Goal: Task Accomplishment & Management: Manage account settings

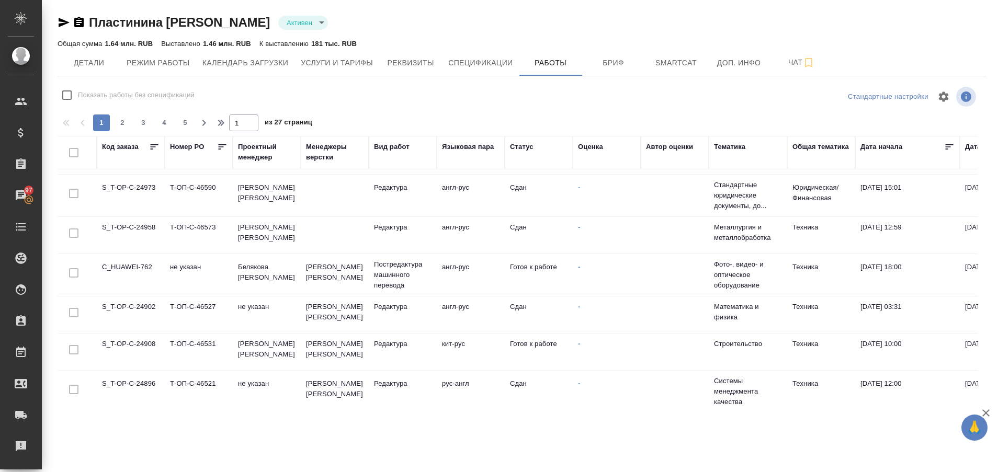
scroll to position [791, 0]
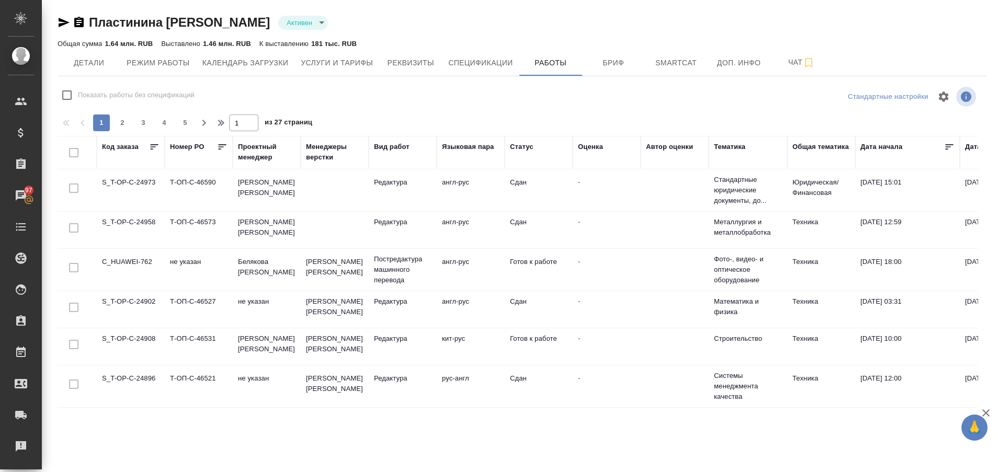
click at [135, 251] on td "C_HUAWEI-762" at bounding box center [131, 269] width 68 height 37
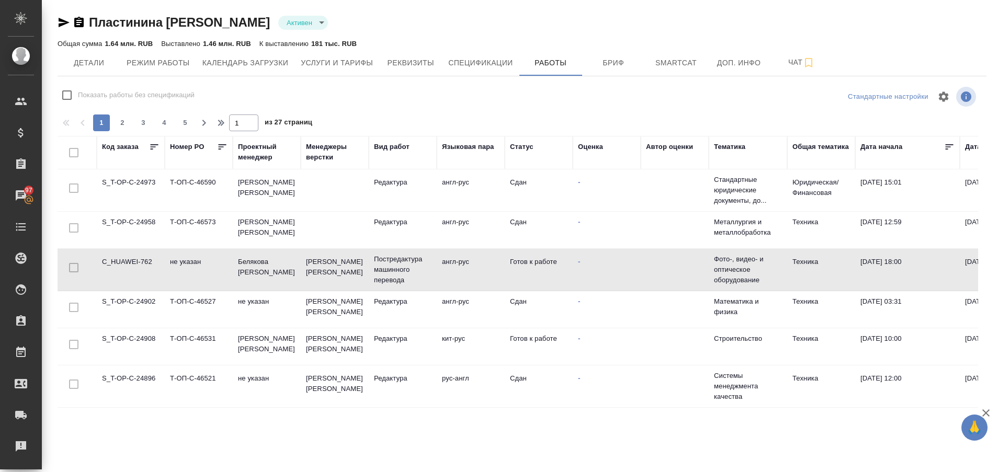
click at [135, 251] on td "C_HUAWEI-762" at bounding box center [131, 269] width 68 height 37
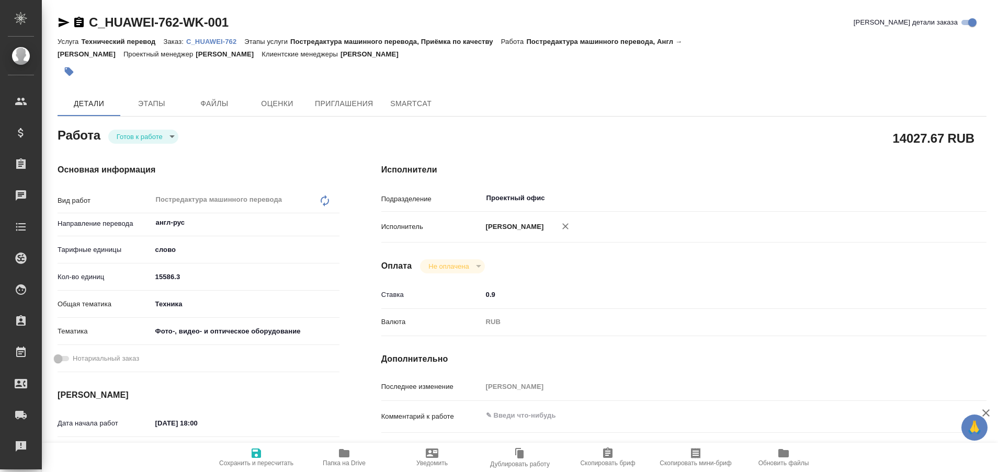
type textarea "x"
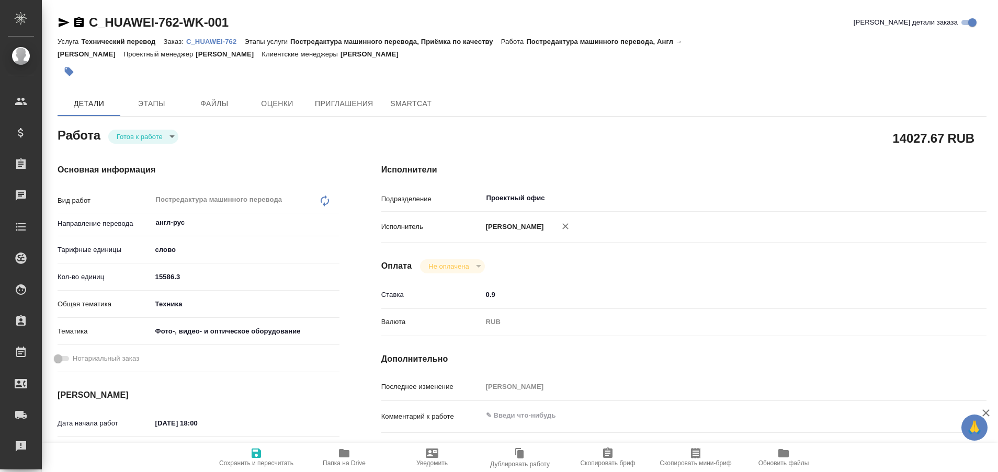
type textarea "x"
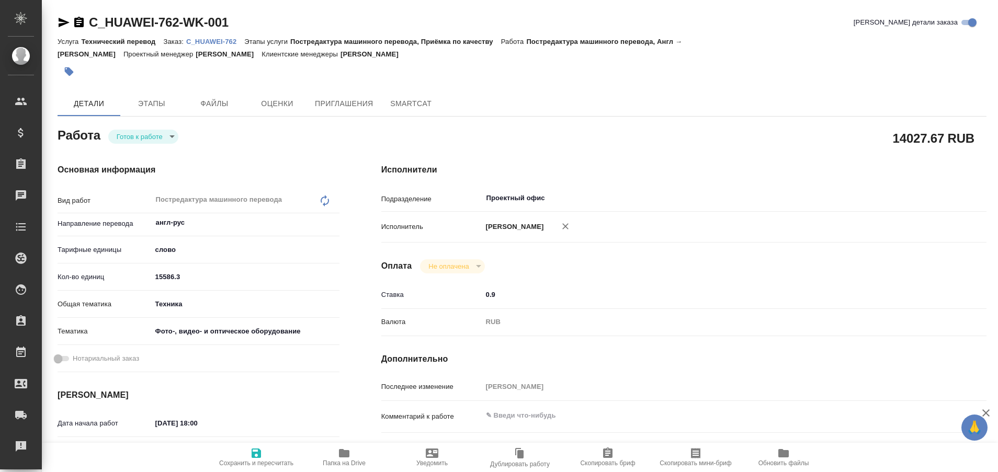
type textarea "x"
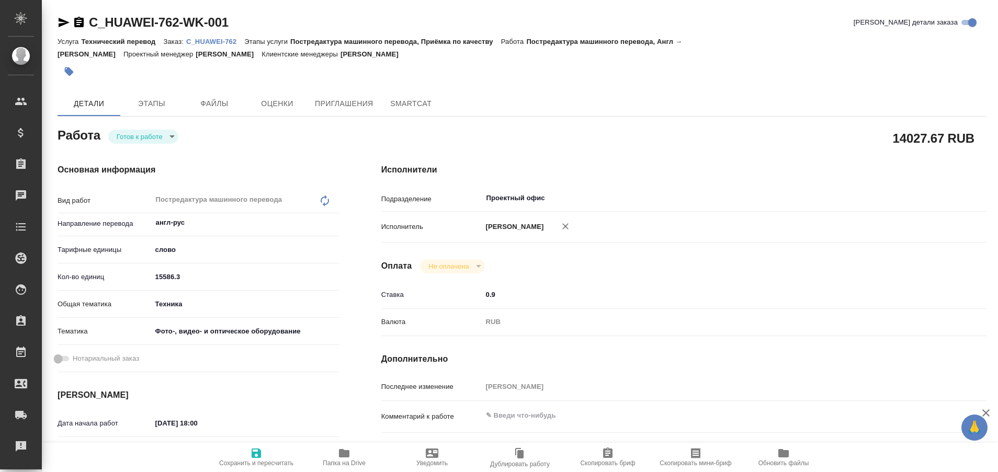
type textarea "x"
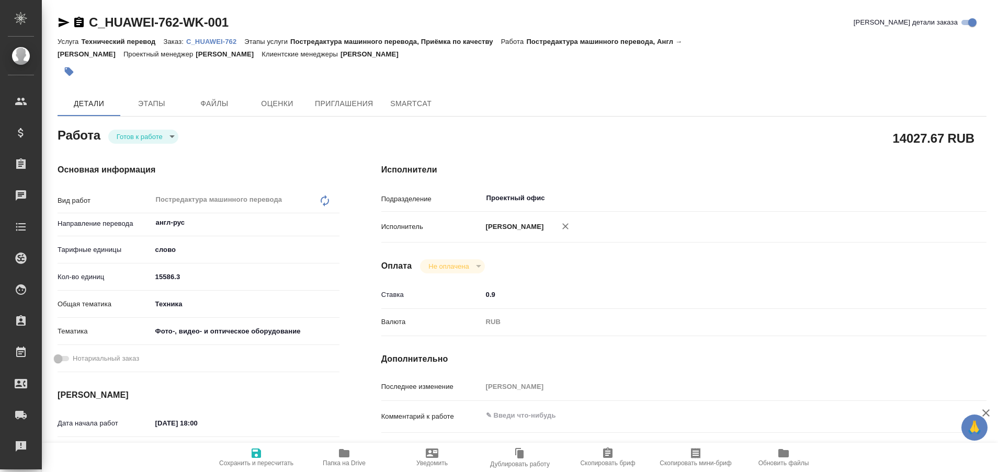
type textarea "x"
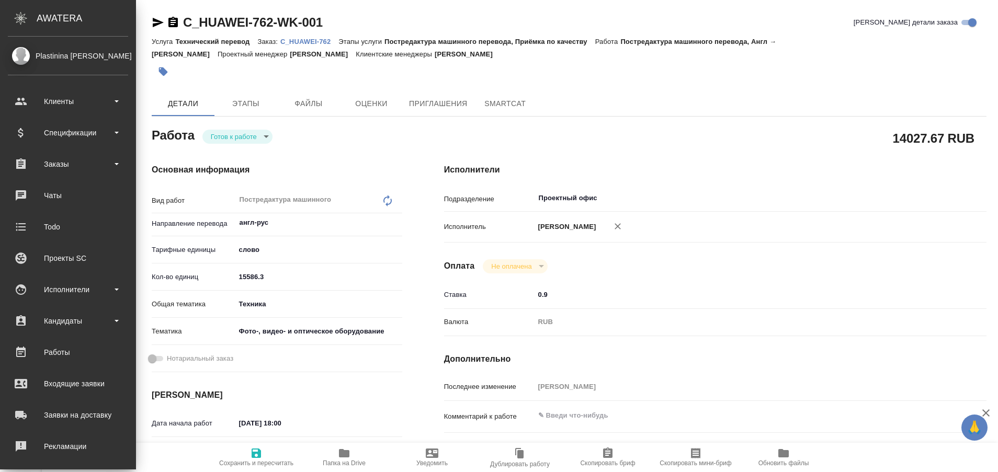
type textarea "x"
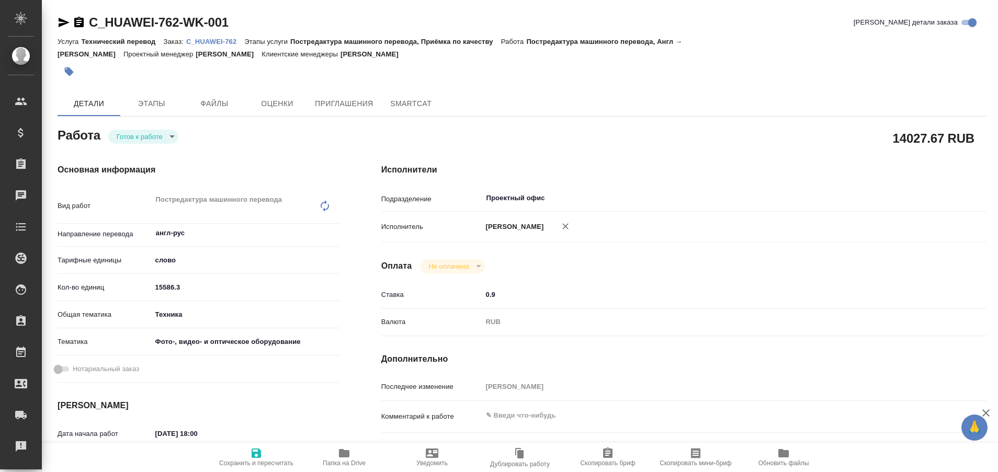
type textarea "x"
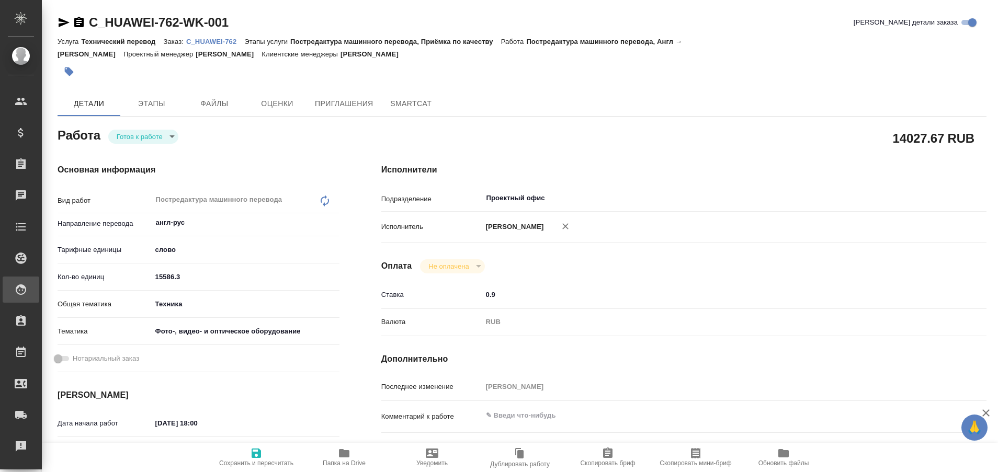
type textarea "x"
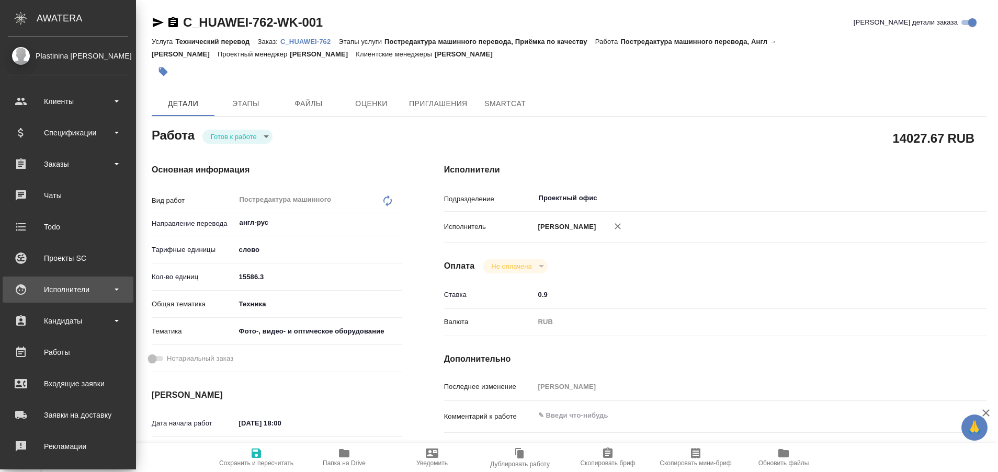
type textarea "x"
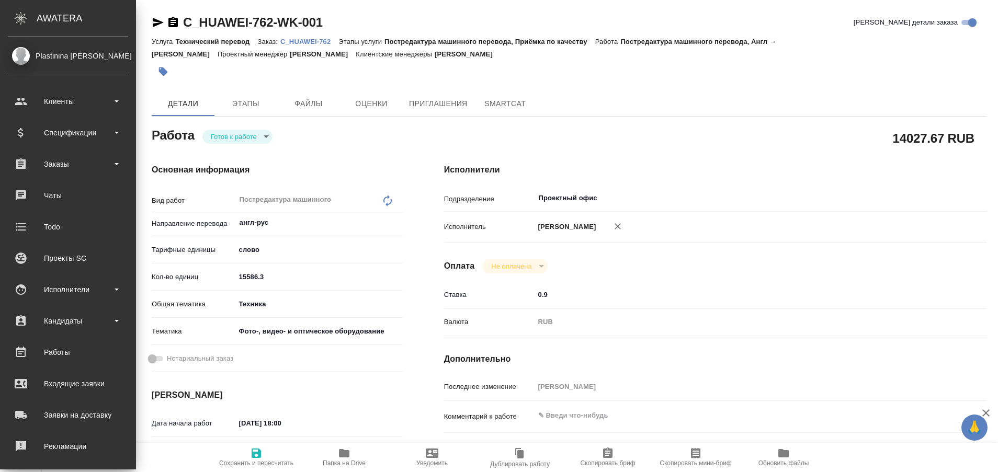
type textarea "x"
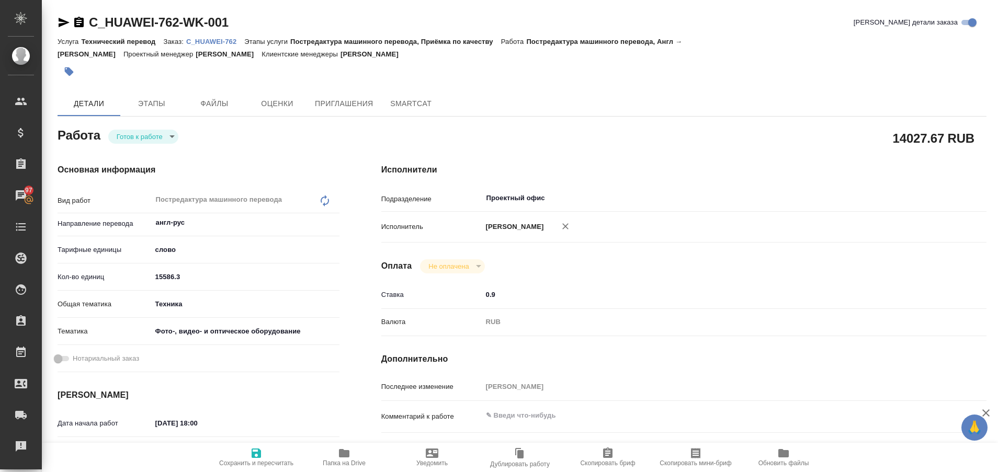
click at [226, 39] on p "C_HUAWEI-762" at bounding box center [215, 42] width 58 height 8
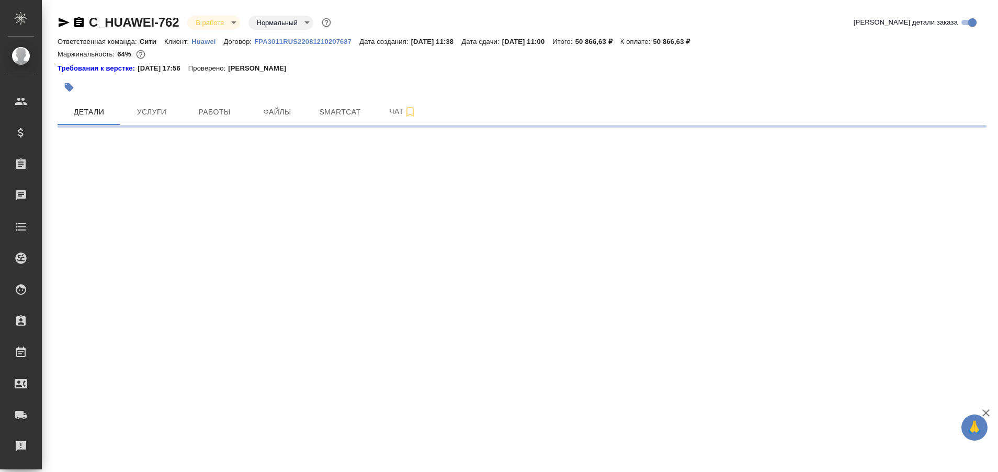
select select "RU"
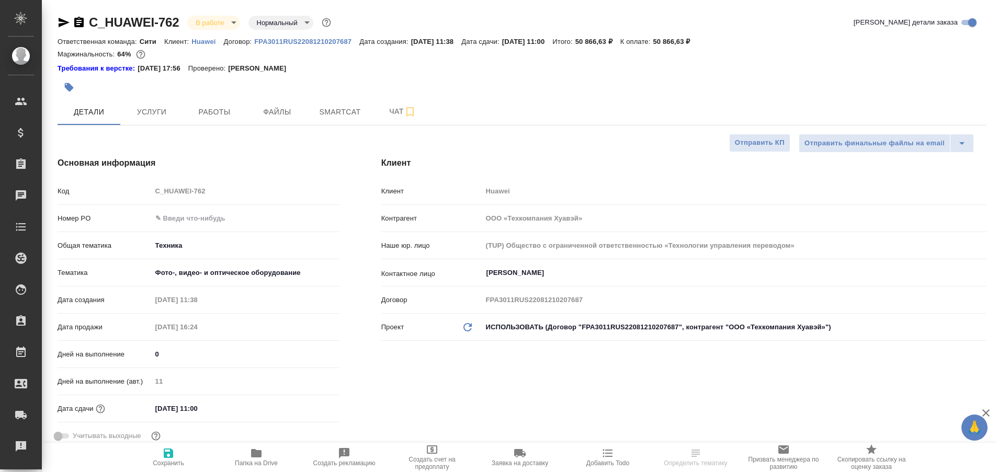
type textarea "x"
type input "[PERSON_NAME]"
type input "[PERSON_NAME]pavlova"
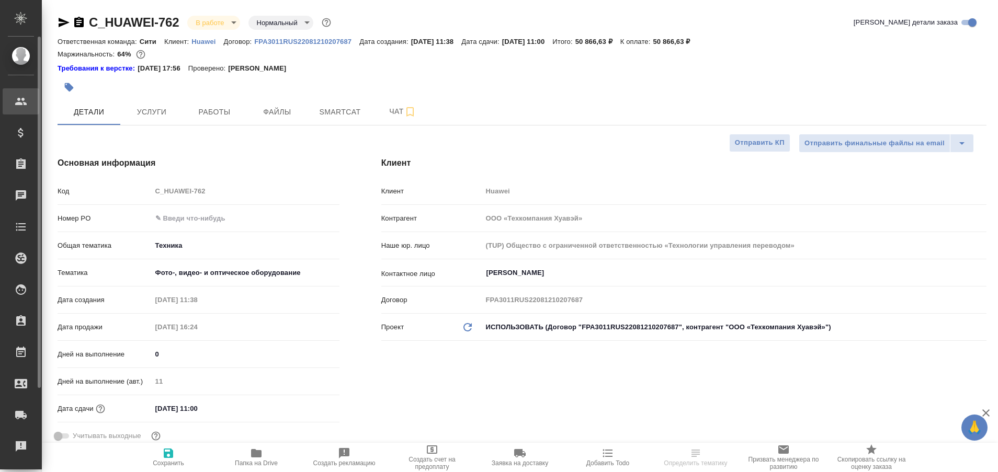
type textarea "x"
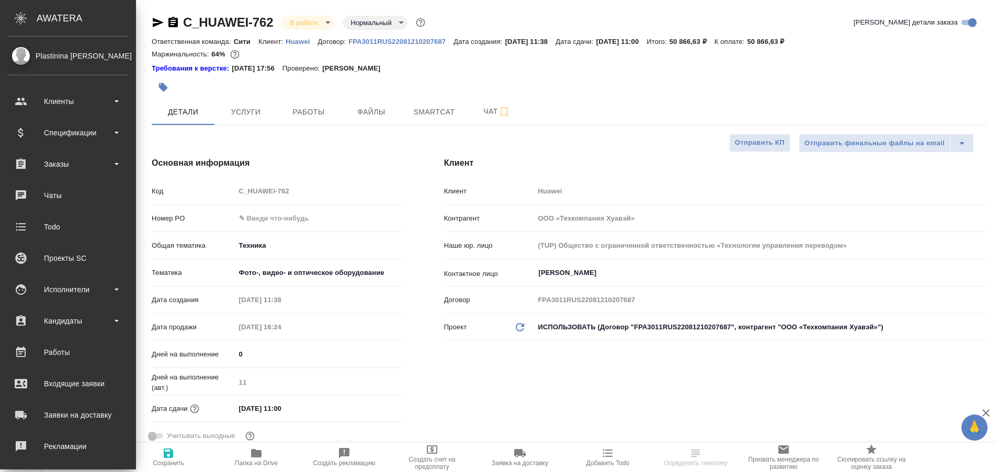
type textarea "x"
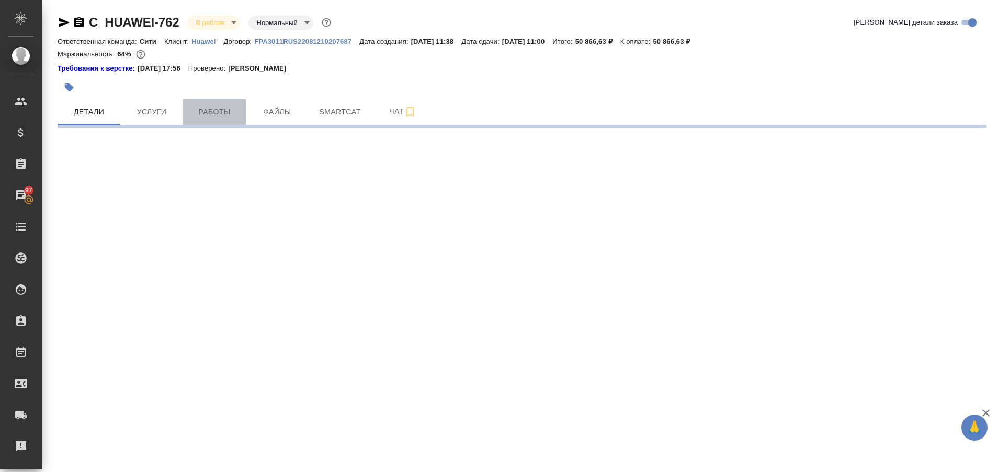
click at [238, 107] on span "Работы" at bounding box center [214, 112] width 50 height 13
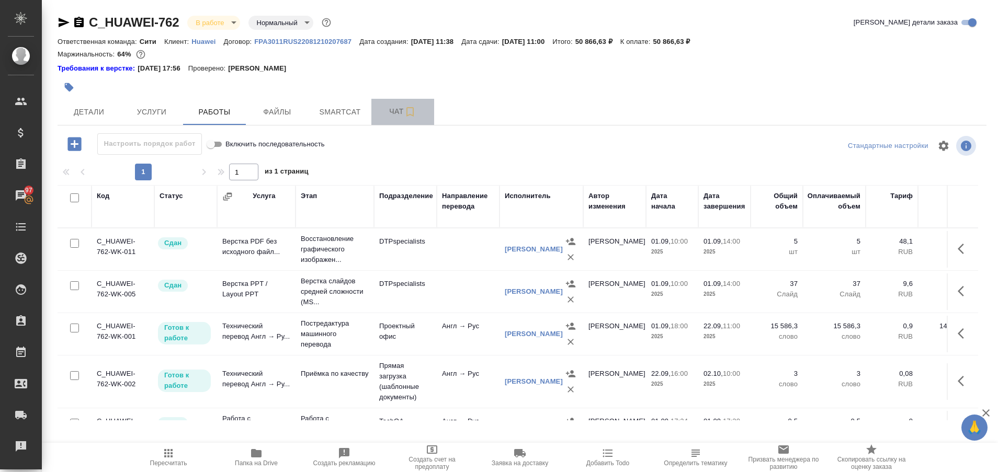
click at [392, 113] on span "Чат" at bounding box center [402, 111] width 50 height 13
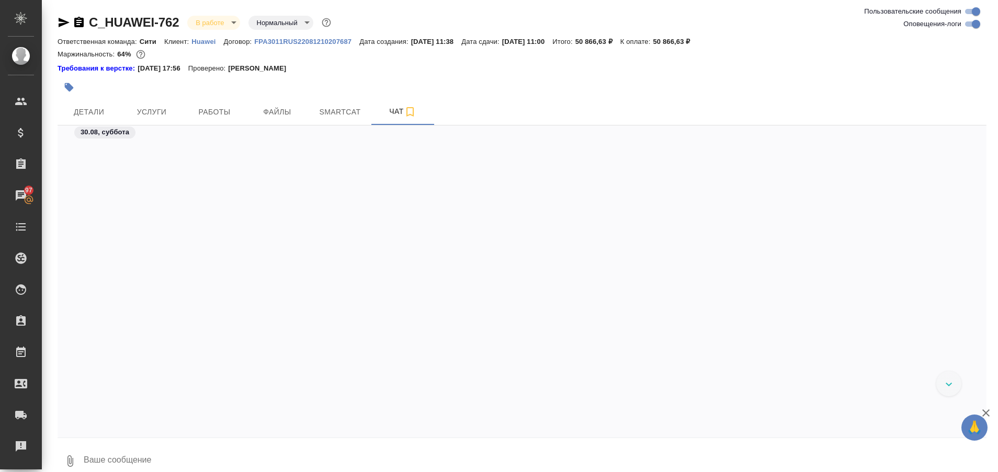
scroll to position [10285, 0]
